Goal: Task Accomplishment & Management: Manage account settings

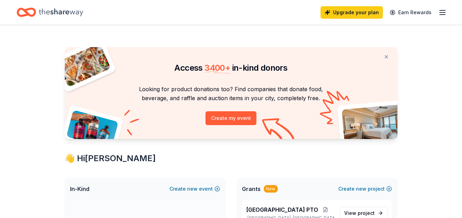
click at [443, 13] on icon "button" at bounding box center [442, 12] width 8 height 8
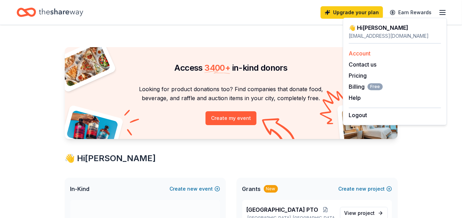
click at [357, 52] on link "Account" at bounding box center [359, 53] width 22 height 7
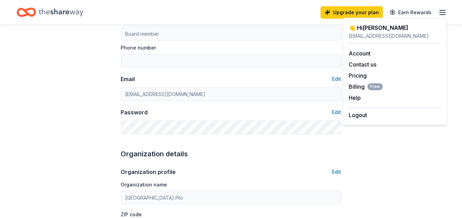
scroll to position [104, 0]
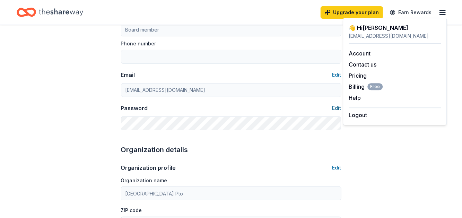
click at [335, 108] on button "Edit" at bounding box center [336, 108] width 9 height 8
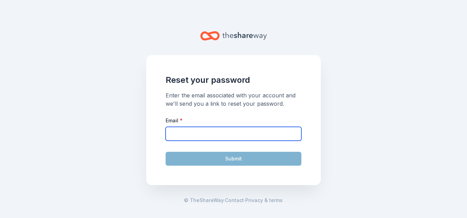
click at [196, 136] on input "Email *" at bounding box center [233, 134] width 136 height 14
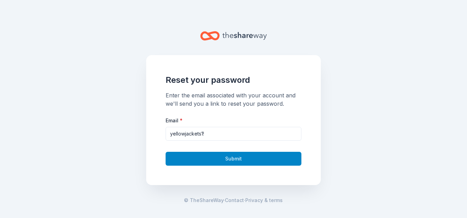
click at [235, 163] on button "Submit" at bounding box center [233, 159] width 136 height 14
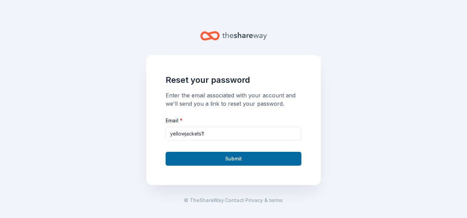
click at [216, 182] on div "Reset your password Enter the email associated with your account and we'll send…" at bounding box center [233, 120] width 174 height 130
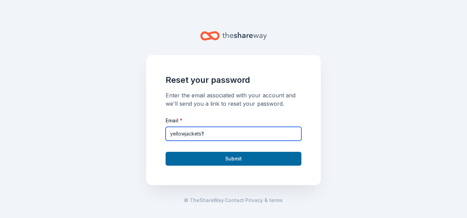
click at [206, 133] on input "yellowjackets1!" at bounding box center [233, 134] width 136 height 14
type input "y"
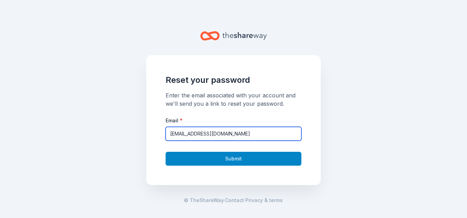
type input "[EMAIL_ADDRESS][DOMAIN_NAME]"
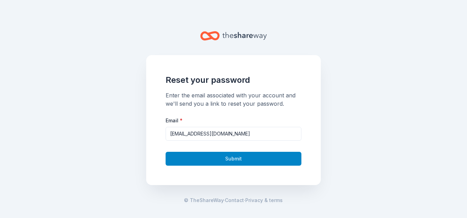
click at [228, 161] on button "Submit" at bounding box center [233, 159] width 136 height 14
